Goal: Task Accomplishment & Management: Complete application form

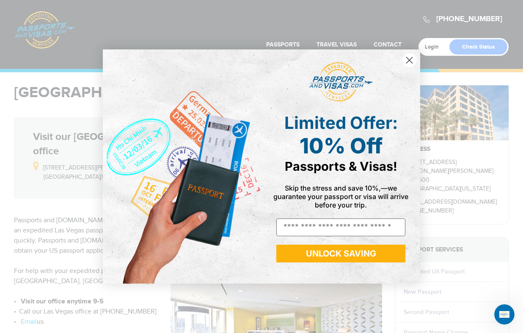
scroll to position [21, 0]
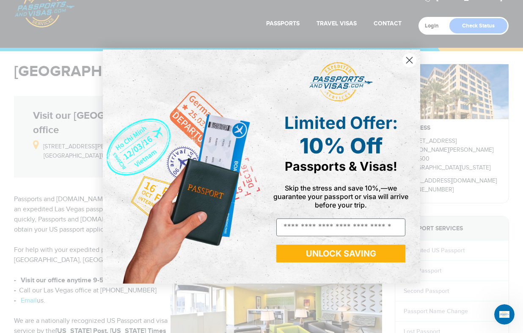
click at [413, 62] on circle "Close dialog" at bounding box center [409, 60] width 14 height 14
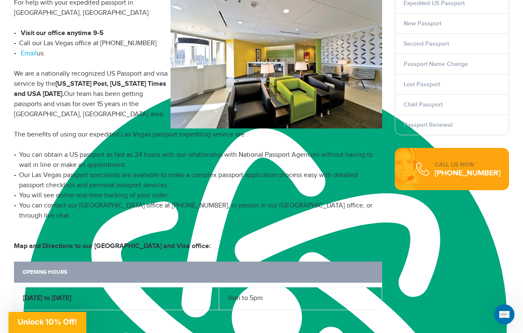
scroll to position [214, 0]
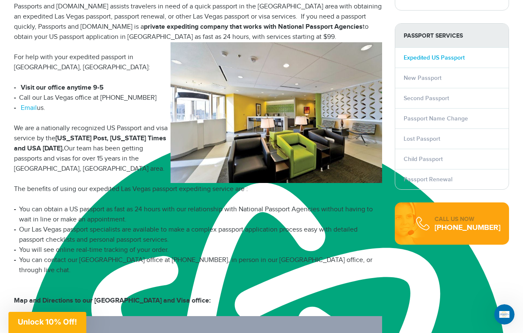
click at [428, 54] on link "Expedited US Passport" at bounding box center [434, 57] width 61 height 7
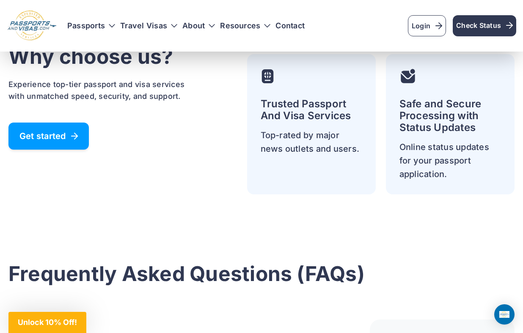
scroll to position [1956, 0]
click at [52, 141] on link "Get started" at bounding box center [48, 135] width 80 height 27
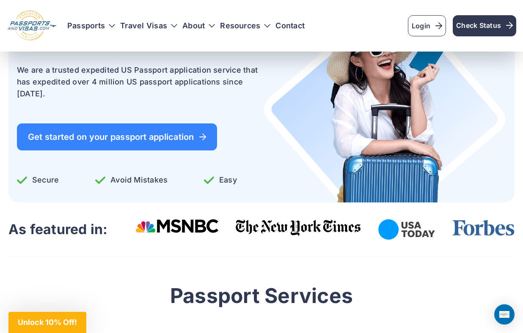
click at [148, 160] on div "Get Your Passport in Just 3 Days We are a trusted expedited US Passport applica…" at bounding box center [138, 97] width 243 height 209
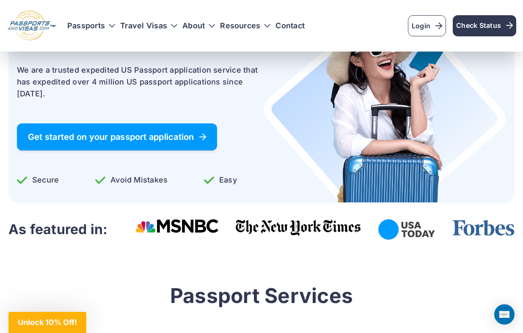
click at [147, 145] on link "Get started on your passport application" at bounding box center [117, 137] width 200 height 27
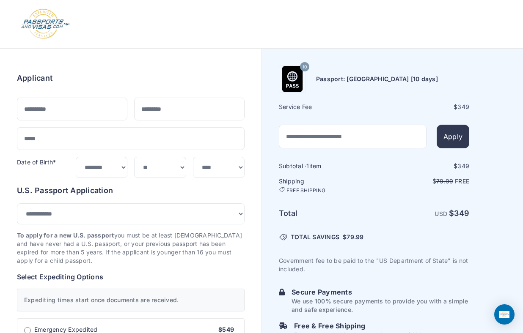
select select "***"
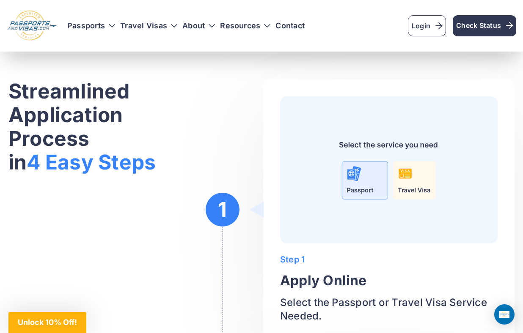
scroll to position [2791, 0]
